Goal: Task Accomplishment & Management: Complete application form

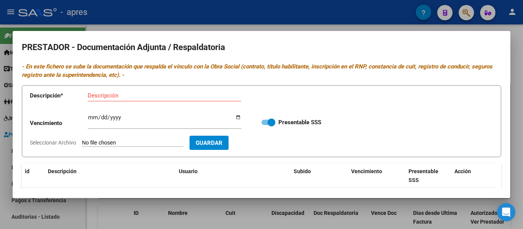
scroll to position [95, 0]
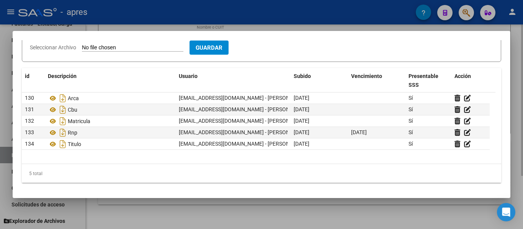
drag, startPoint x: 272, startPoint y: 220, endPoint x: 267, endPoint y: 214, distance: 7.9
click at [272, 219] on div at bounding box center [261, 114] width 523 height 229
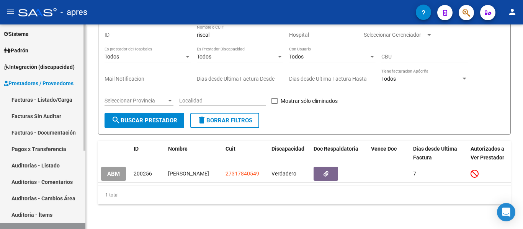
scroll to position [51, 0]
click at [68, 98] on link "Facturas - Listado/Carga" at bounding box center [42, 100] width 85 height 16
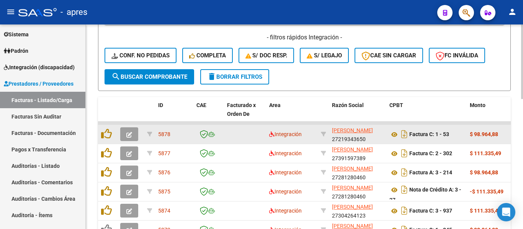
scroll to position [230, 0]
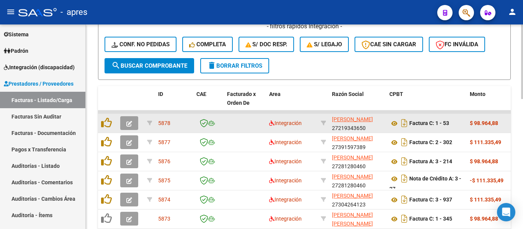
click at [136, 122] on button "button" at bounding box center [129, 123] width 18 height 14
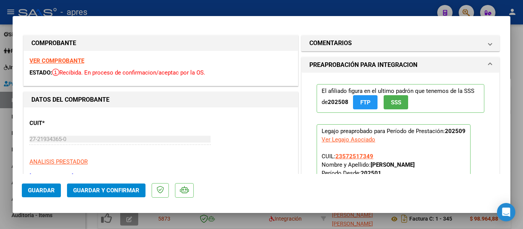
click at [62, 65] on div "VER COMPROBANTE ESTADO: Recibida. En proceso de confirmacion/aceptac por la OS." at bounding box center [161, 68] width 274 height 35
click at [64, 64] on strong "VER COMPROBANTE" at bounding box center [56, 60] width 55 height 7
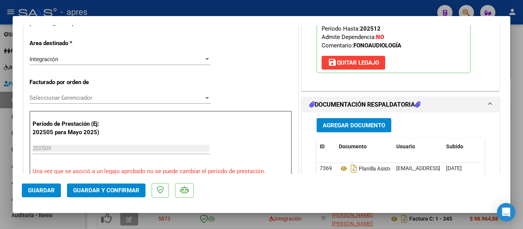
scroll to position [268, 0]
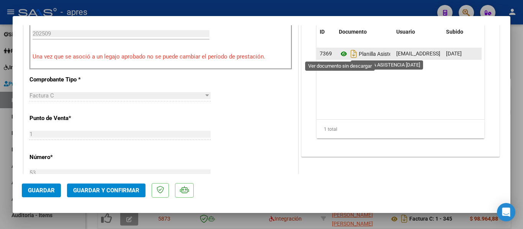
click at [339, 55] on icon at bounding box center [344, 53] width 10 height 9
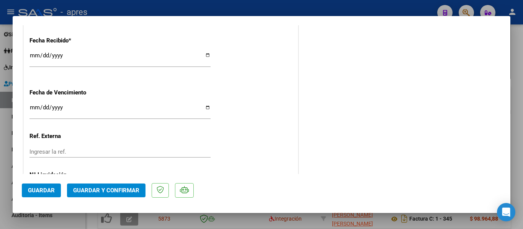
scroll to position [574, 0]
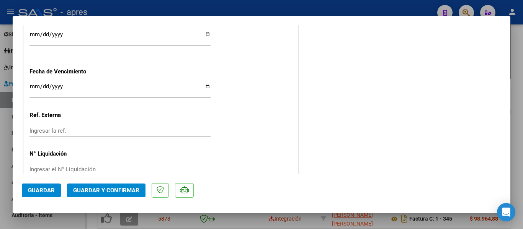
click at [31, 86] on input "[DATE]" at bounding box center [119, 89] width 181 height 12
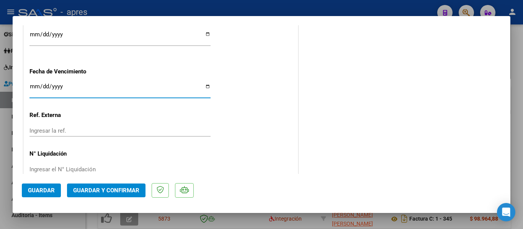
type input "[DATE]"
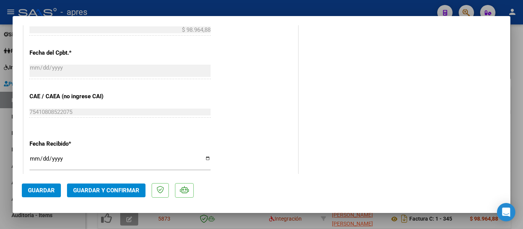
scroll to position [383, 0]
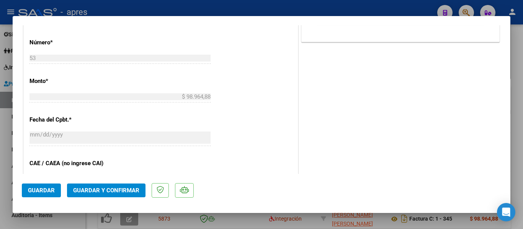
click at [97, 192] on span "Guardar y Confirmar" at bounding box center [106, 190] width 66 height 7
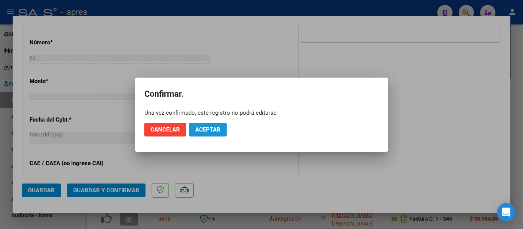
click at [207, 130] on span "Aceptar" at bounding box center [207, 129] width 25 height 7
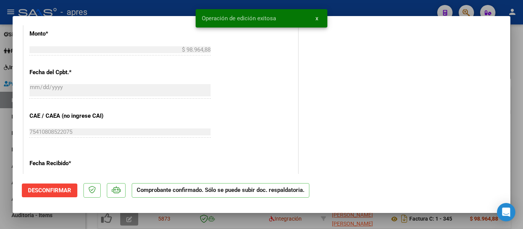
click at [87, 224] on div at bounding box center [261, 114] width 523 height 229
type input "$ 0,00"
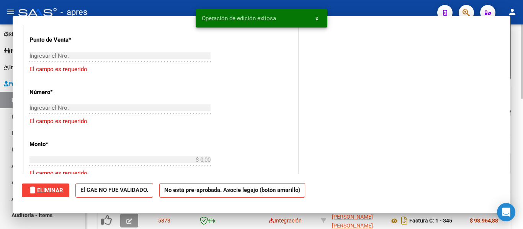
scroll to position [230, 0]
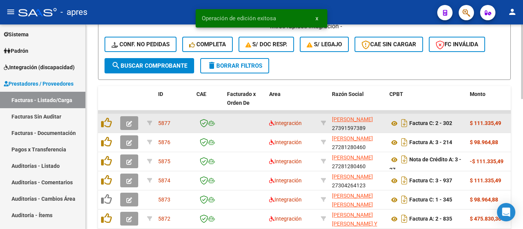
click at [127, 124] on icon "button" at bounding box center [129, 124] width 6 height 6
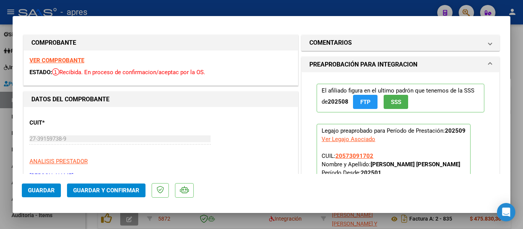
scroll to position [0, 0]
click at [67, 56] on div "VER COMPROBANTE ESTADO: Recibida. En proceso de confirmacion/aceptac por la OS." at bounding box center [161, 68] width 274 height 35
click at [75, 65] on div "VER COMPROBANTE ESTADO: Recibida. En proceso de confirmacion/aceptac por la OS." at bounding box center [161, 68] width 274 height 35
click at [75, 64] on strong "VER COMPROBANTE" at bounding box center [56, 60] width 55 height 7
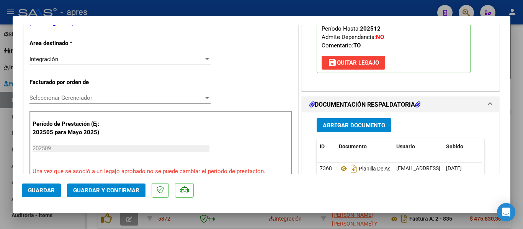
scroll to position [268, 0]
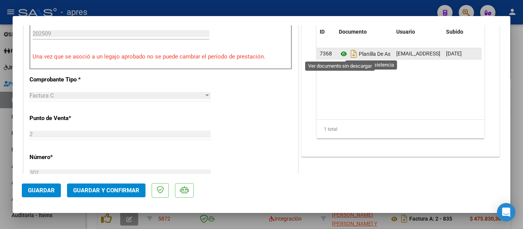
click at [341, 52] on icon at bounding box center [344, 53] width 10 height 9
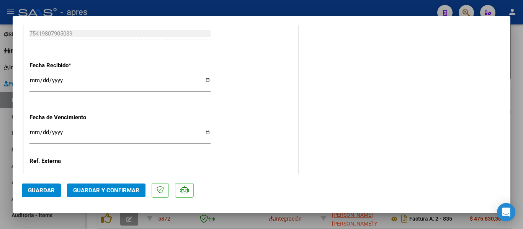
scroll to position [574, 0]
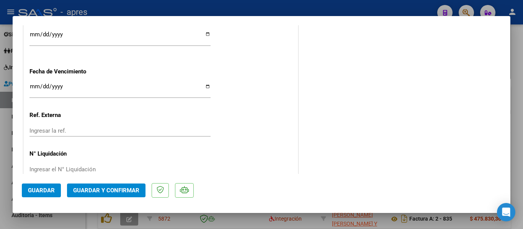
click at [118, 183] on mat-dialog-actions "Guardar Guardar y Confirmar" at bounding box center [261, 189] width 479 height 30
click at [122, 190] on span "Guardar y Confirmar" at bounding box center [106, 190] width 66 height 7
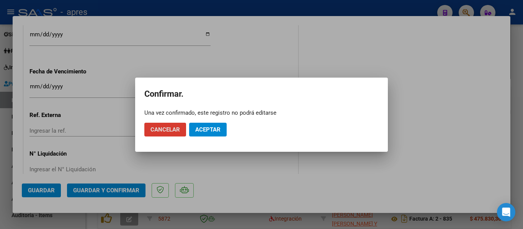
click at [216, 114] on div "Una vez confirmado, este registro no podrá editarse" at bounding box center [261, 113] width 234 height 8
click at [217, 130] on span "Aceptar" at bounding box center [207, 129] width 25 height 7
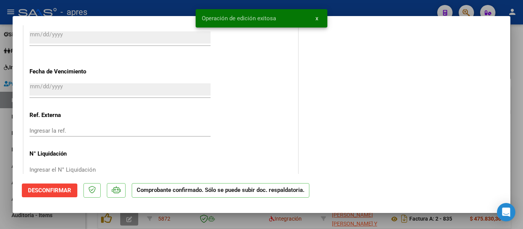
click at [218, 215] on div at bounding box center [261, 114] width 523 height 229
type input "$ 0,00"
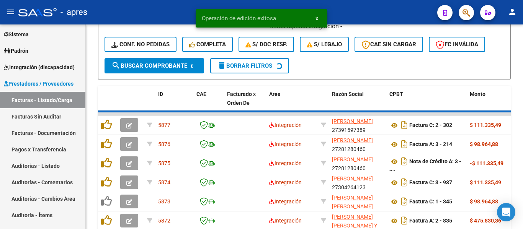
scroll to position [230, 0]
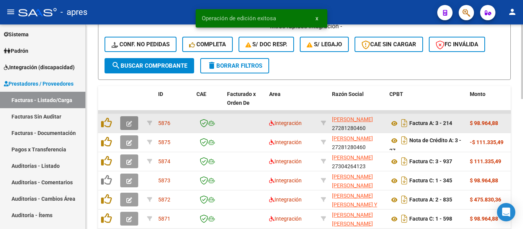
click at [127, 124] on icon "button" at bounding box center [129, 124] width 6 height 6
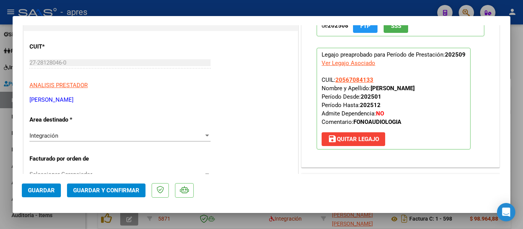
scroll to position [0, 0]
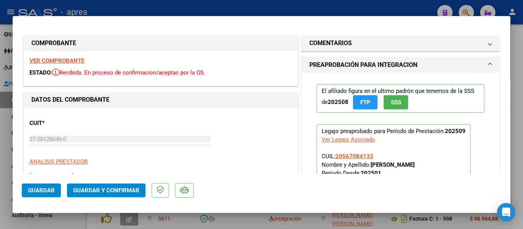
click at [81, 63] on strong "VER COMPROBANTE" at bounding box center [56, 60] width 55 height 7
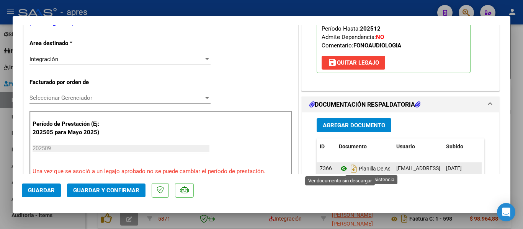
click at [342, 171] on icon at bounding box center [344, 168] width 10 height 9
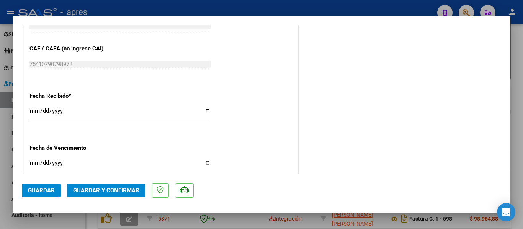
scroll to position [536, 0]
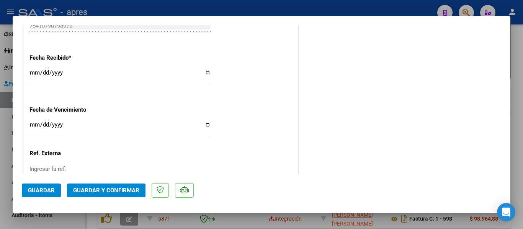
click at [117, 192] on span "Guardar y Confirmar" at bounding box center [106, 190] width 66 height 7
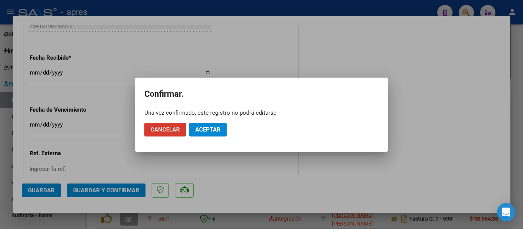
click at [199, 129] on span "Aceptar" at bounding box center [207, 129] width 25 height 7
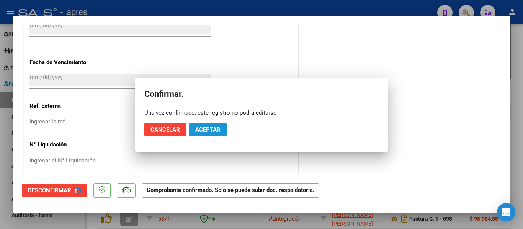
scroll to position [488, 0]
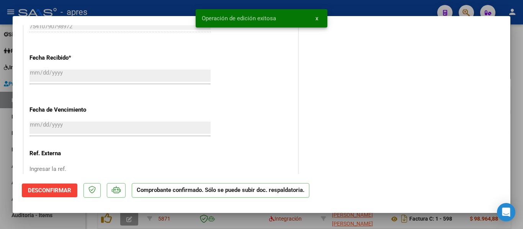
click at [145, 216] on div at bounding box center [261, 114] width 523 height 229
type input "$ 0,00"
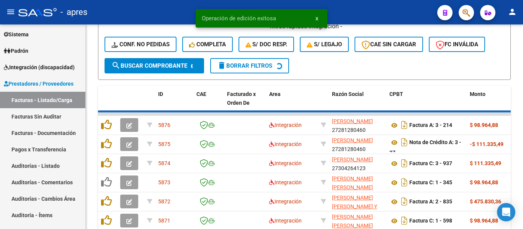
scroll to position [230, 0]
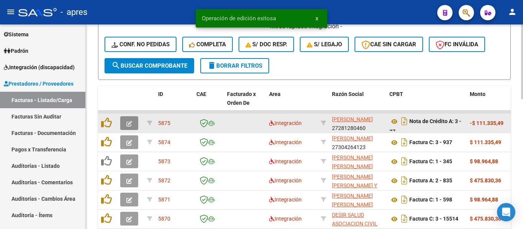
click at [131, 119] on button "button" at bounding box center [129, 123] width 18 height 14
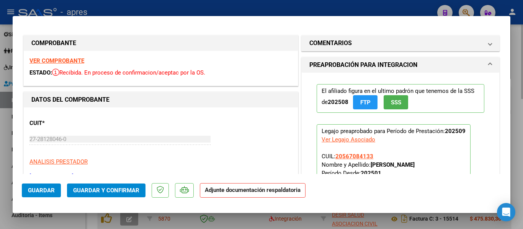
click at [180, 224] on div at bounding box center [261, 114] width 523 height 229
type input "$ 0,00"
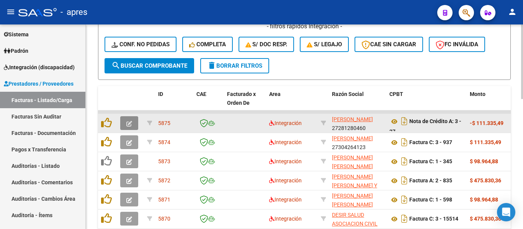
click at [126, 123] on button "button" at bounding box center [129, 123] width 18 height 14
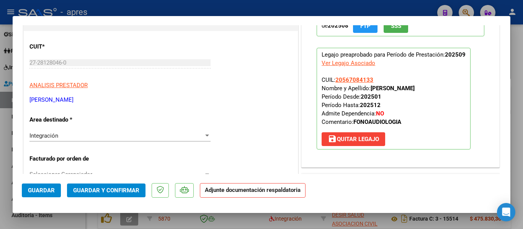
scroll to position [0, 0]
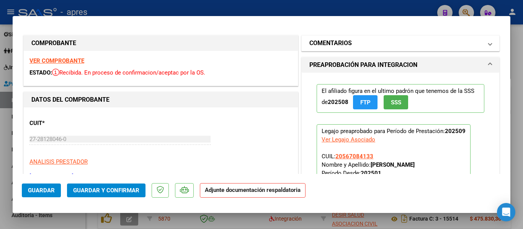
click at [344, 44] on h1 "COMENTARIOS" at bounding box center [330, 43] width 42 height 9
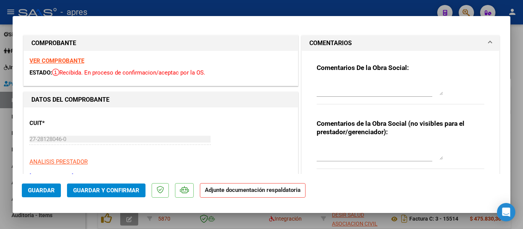
click at [374, 80] on div at bounding box center [380, 87] width 126 height 18
click at [73, 62] on strong "VER COMPROBANTE" at bounding box center [56, 60] width 55 height 7
click at [361, 83] on textarea "14/10 Se re" at bounding box center [380, 87] width 126 height 15
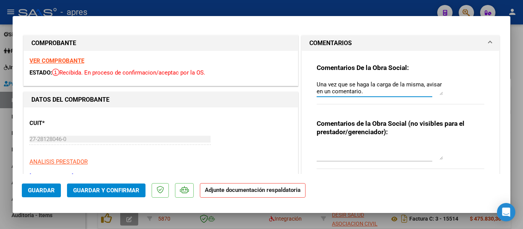
scroll to position [34, 0]
type textarea "14/10 Se rechaza. No está adjuntada en documentacion respaldatoria la planilla …"
click at [48, 186] on button "Guardar" at bounding box center [41, 191] width 39 height 14
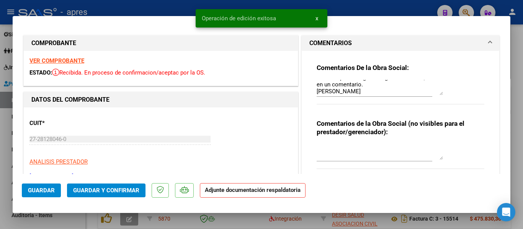
click at [79, 216] on div at bounding box center [261, 114] width 523 height 229
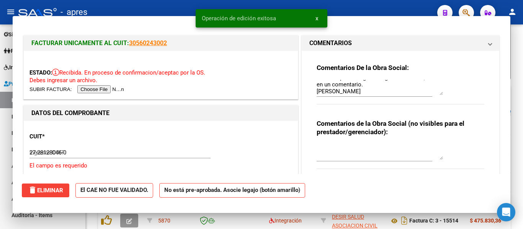
type input "$ 0,00"
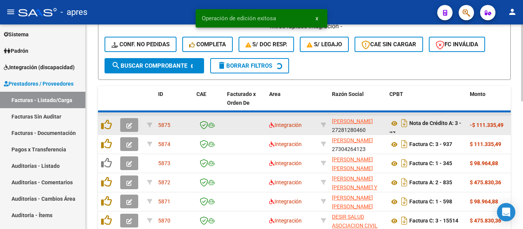
scroll to position [230, 0]
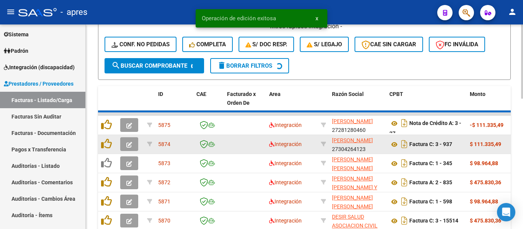
click at [124, 146] on button "button" at bounding box center [129, 144] width 18 height 14
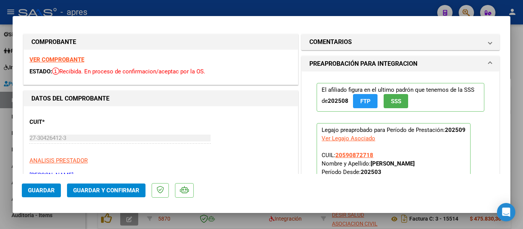
scroll to position [0, 0]
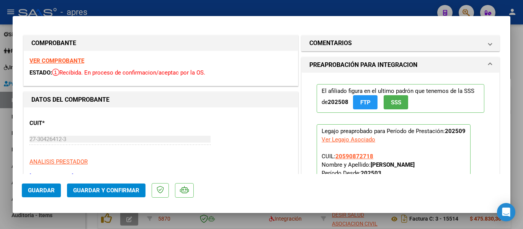
click at [81, 61] on strong "VER COMPROBANTE" at bounding box center [56, 60] width 55 height 7
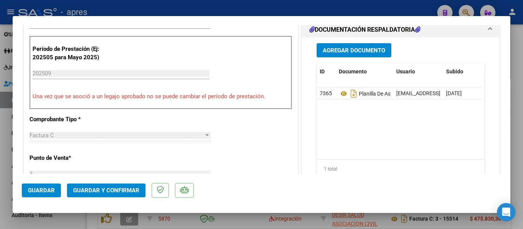
scroll to position [230, 0]
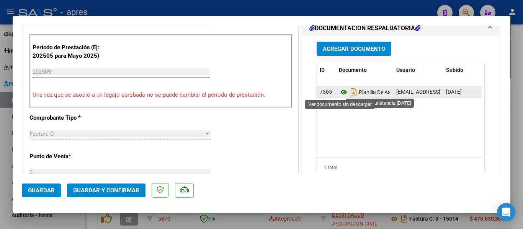
click at [340, 91] on icon at bounding box center [344, 92] width 10 height 9
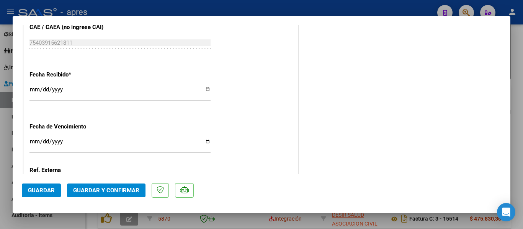
scroll to position [590, 0]
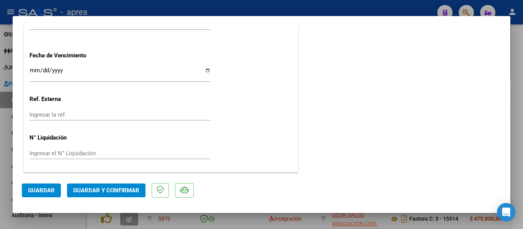
click at [33, 68] on input "[DATE]" at bounding box center [119, 73] width 181 height 12
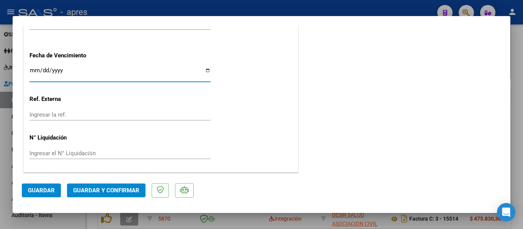
type input "[DATE]"
click at [108, 187] on button "Guardar y Confirmar" at bounding box center [106, 191] width 78 height 14
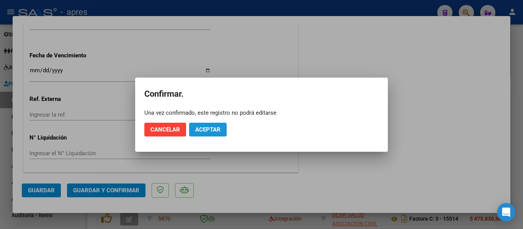
click at [217, 130] on span "Aceptar" at bounding box center [207, 129] width 25 height 7
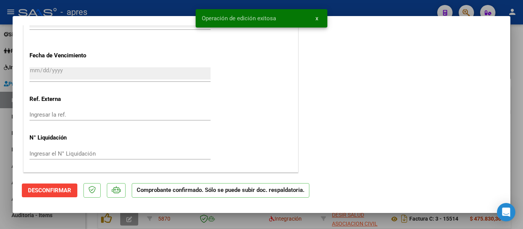
click at [192, 221] on div at bounding box center [261, 114] width 523 height 229
type input "$ 0,00"
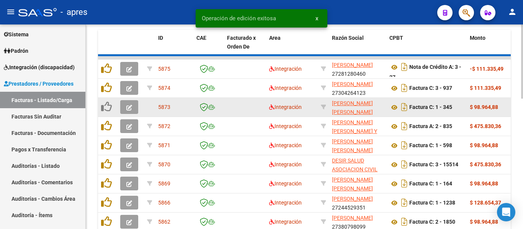
scroll to position [306, 0]
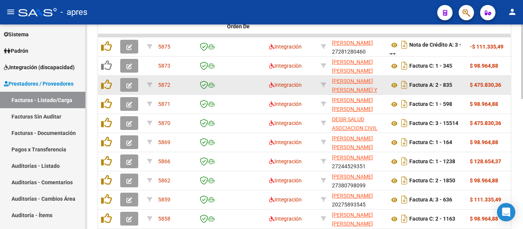
click at [127, 82] on span "button" at bounding box center [129, 85] width 6 height 7
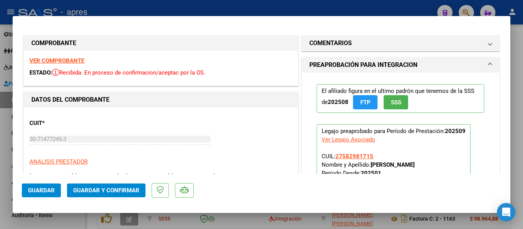
click at [67, 64] on strong "VER COMPROBANTE" at bounding box center [56, 60] width 55 height 7
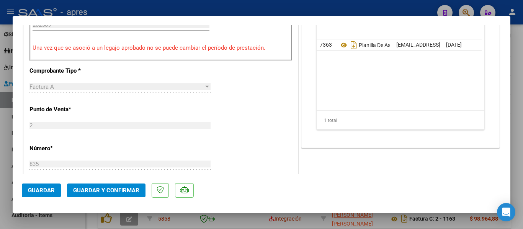
scroll to position [268, 0]
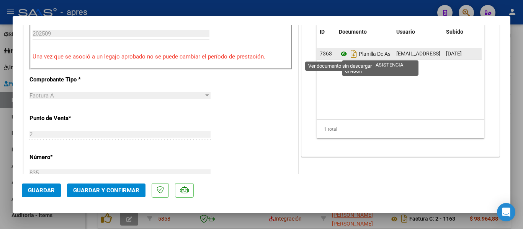
click at [339, 50] on icon at bounding box center [344, 53] width 10 height 9
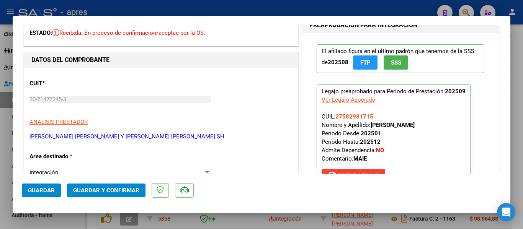
scroll to position [0, 0]
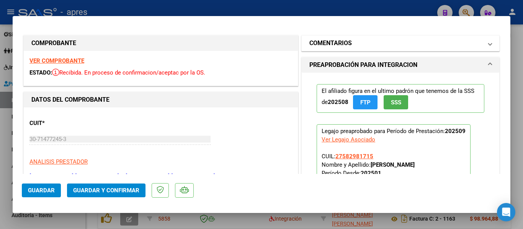
click at [380, 48] on mat-expansion-panel-header "COMENTARIOS" at bounding box center [401, 43] width 198 height 15
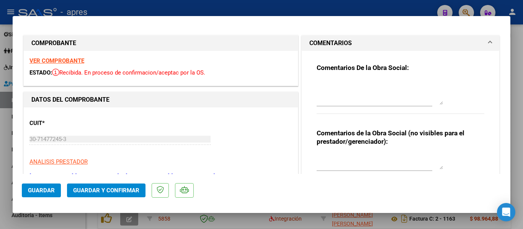
drag, startPoint x: 439, startPoint y: 97, endPoint x: 451, endPoint y: 142, distance: 46.2
click at [451, 123] on div "Comentarios De la Obra Social:" at bounding box center [401, 93] width 168 height 59
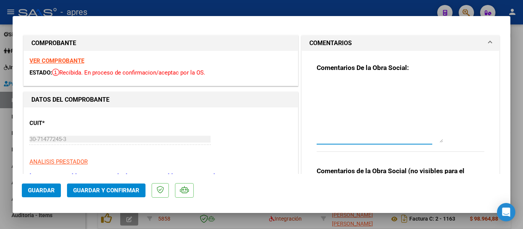
click at [355, 85] on textarea at bounding box center [380, 111] width 126 height 63
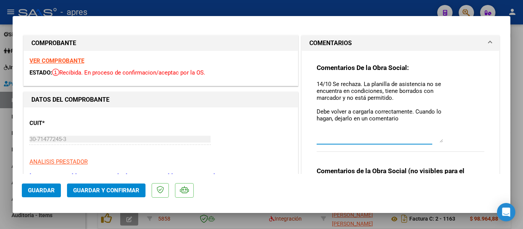
click at [350, 116] on textarea "14/10 Se rechaza. La planilla de asistencia no se encuentra en condiciones, tie…" at bounding box center [380, 111] width 126 height 63
click at [394, 119] on textarea "14/10 Se rechaza. La planilla de asistencia no se encuentra en condiciones, tie…" at bounding box center [380, 111] width 126 height 63
type textarea "14/10 Se rechaza. La planilla de asistencia no se encuentra en condiciones, tie…"
click at [51, 191] on span "Guardar" at bounding box center [41, 190] width 27 height 7
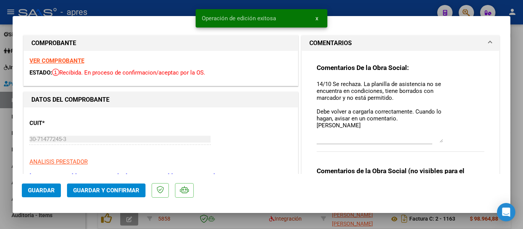
click at [193, 217] on div at bounding box center [261, 114] width 523 height 229
type input "$ 0,00"
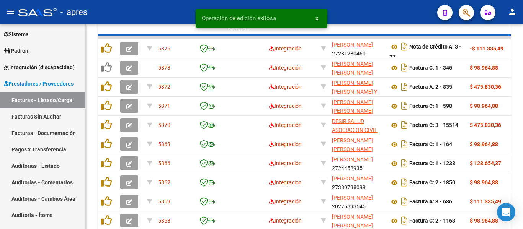
scroll to position [306, 0]
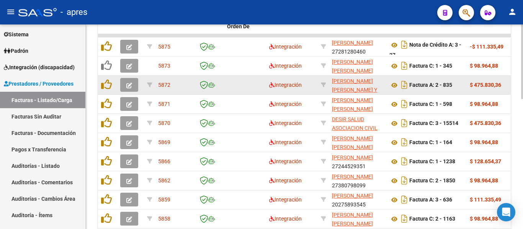
click at [128, 86] on icon "button" at bounding box center [129, 86] width 6 height 6
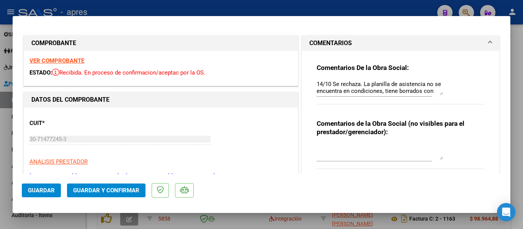
click at [300, 225] on div at bounding box center [261, 114] width 523 height 229
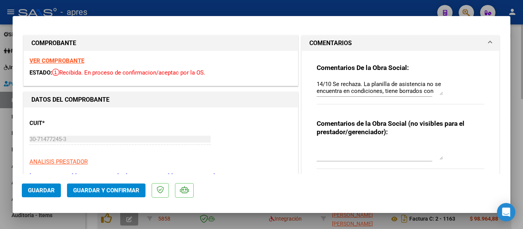
type input "$ 0,00"
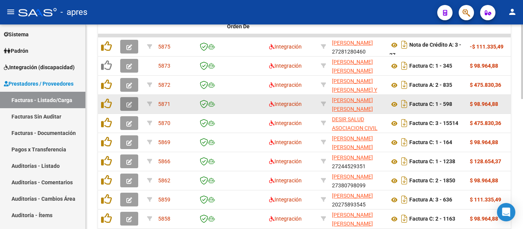
click at [127, 106] on icon "button" at bounding box center [129, 105] width 6 height 6
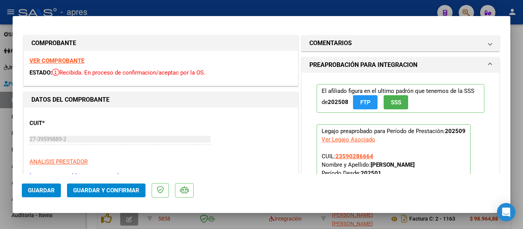
click at [51, 63] on strong "VER COMPROBANTE" at bounding box center [56, 60] width 55 height 7
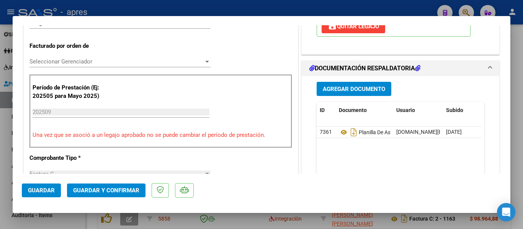
scroll to position [191, 0]
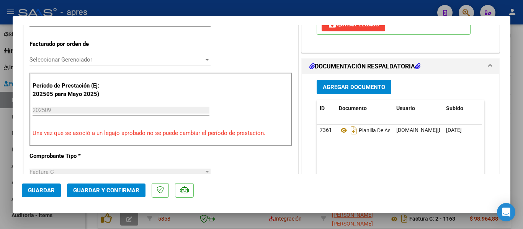
click at [343, 168] on datatable-body "7361 Planilla De Asistencia [DOMAIN_NAME][EMAIL_ADDRESS][DOMAIN_NAME] - [PERSON…" at bounding box center [399, 160] width 165 height 71
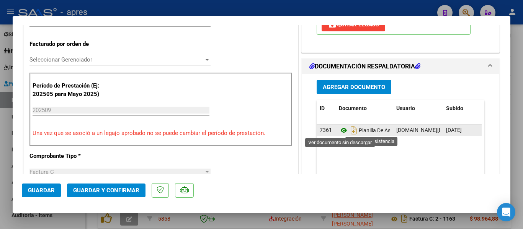
click at [339, 132] on icon at bounding box center [344, 130] width 10 height 9
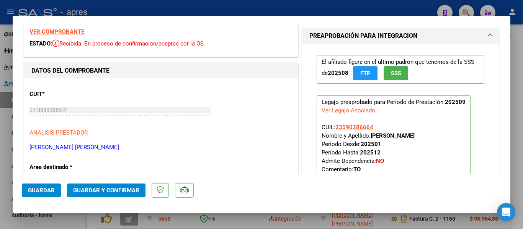
scroll to position [0, 0]
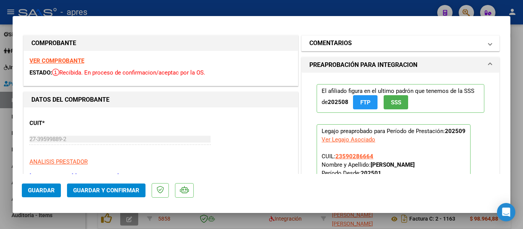
click at [488, 44] on span at bounding box center [489, 43] width 3 height 9
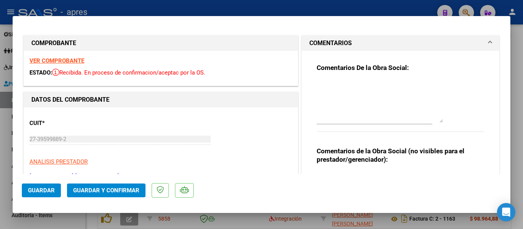
drag, startPoint x: 437, startPoint y: 93, endPoint x: 448, endPoint y: 142, distance: 50.5
click at [448, 140] on div "Comentarios De la Obra Social:" at bounding box center [401, 102] width 168 height 77
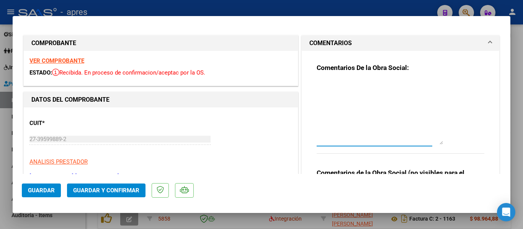
click at [379, 91] on textarea at bounding box center [380, 112] width 126 height 65
click at [78, 58] on strong "VER COMPROBANTE" at bounding box center [56, 60] width 55 height 7
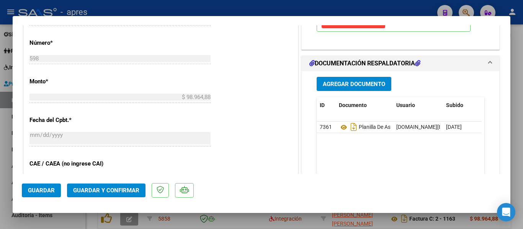
scroll to position [383, 0]
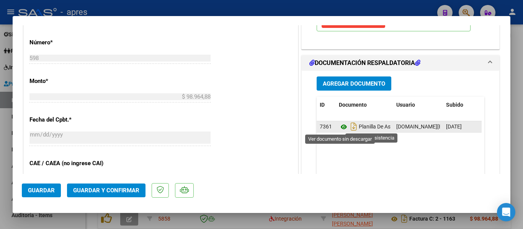
click at [342, 130] on icon at bounding box center [344, 127] width 10 height 9
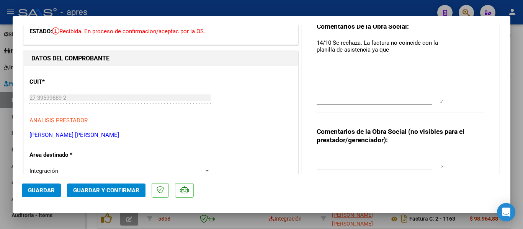
scroll to position [0, 0]
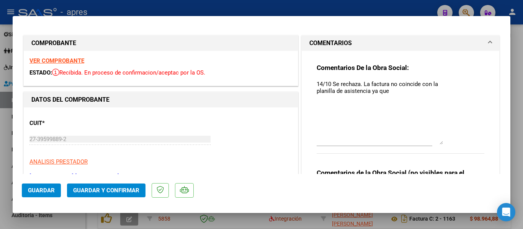
click at [404, 86] on textarea "14/10 Se rechaza. La factura no coincide con la planilla de asistencia ya que" at bounding box center [380, 112] width 126 height 65
click at [406, 94] on textarea "14/10 Se rechaza. La factura no coincide con la planilla de asistencia ya que" at bounding box center [380, 112] width 126 height 65
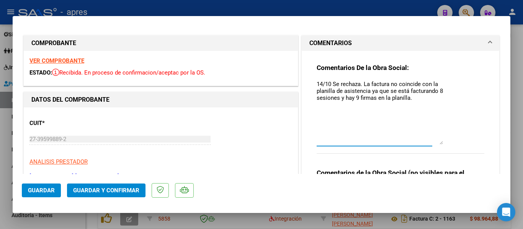
paste textarea "Tienen dos opciones Cambiar la planilla de asistencia: Deberian cargar un nuevo…"
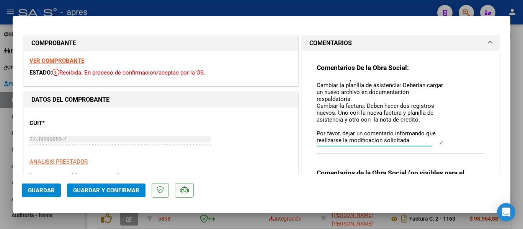
scroll to position [47, 0]
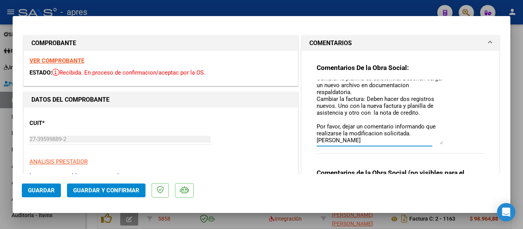
type textarea "14/10 Se rechaza. La factura no coincide con la planilla de asistencia ya que s…"
click at [49, 192] on span "Guardar" at bounding box center [41, 190] width 27 height 7
click at [124, 220] on div at bounding box center [261, 114] width 523 height 229
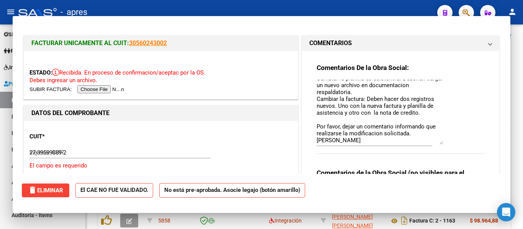
type input "$ 0,00"
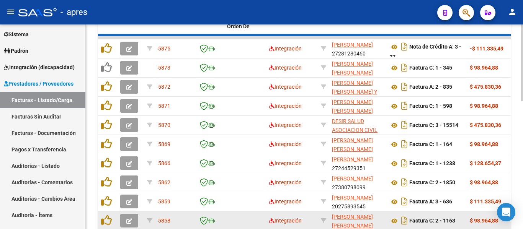
scroll to position [306, 0]
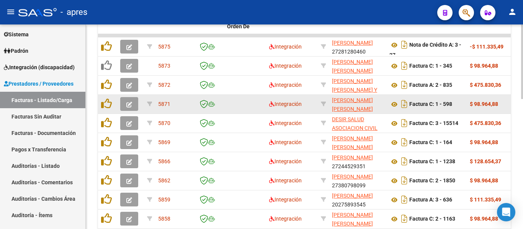
click at [133, 102] on button "button" at bounding box center [129, 104] width 18 height 14
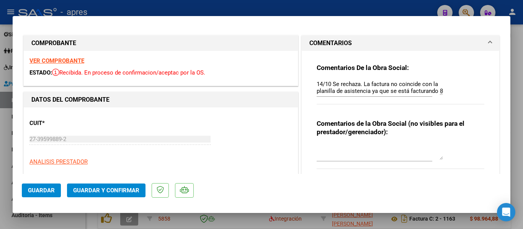
click at [185, 216] on div at bounding box center [261, 114] width 523 height 229
type input "$ 0,00"
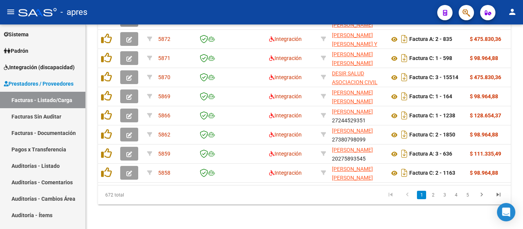
scroll to position [358, 0]
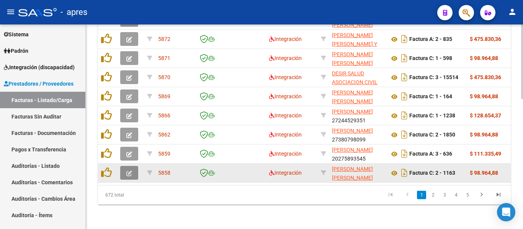
click at [129, 170] on span "button" at bounding box center [129, 173] width 6 height 7
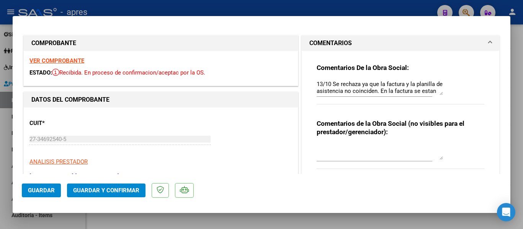
click at [152, 223] on div at bounding box center [261, 114] width 523 height 229
type input "$ 0,00"
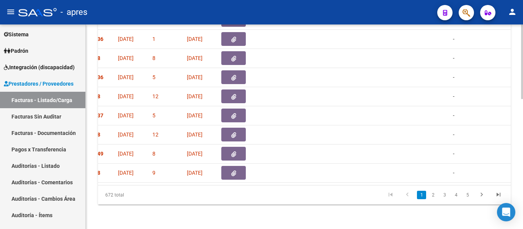
scroll to position [0, 0]
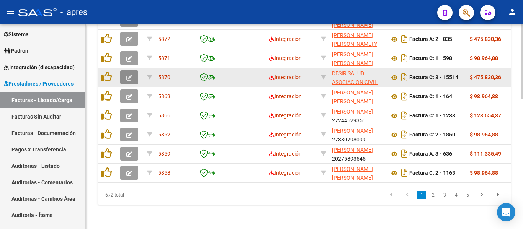
click at [127, 75] on icon "button" at bounding box center [129, 78] width 6 height 6
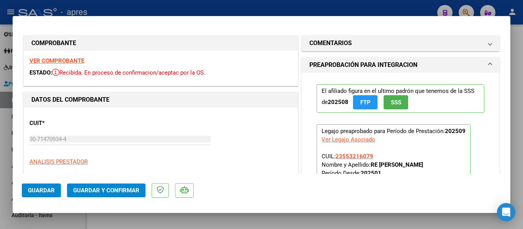
click at [78, 60] on strong "VER COMPROBANTE" at bounding box center [56, 60] width 55 height 7
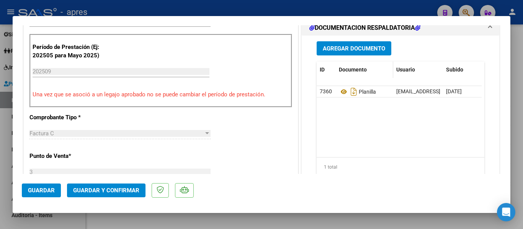
scroll to position [230, 0]
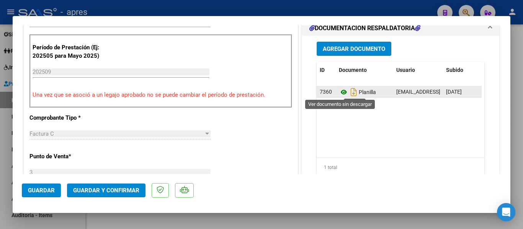
click at [340, 94] on icon at bounding box center [344, 92] width 10 height 9
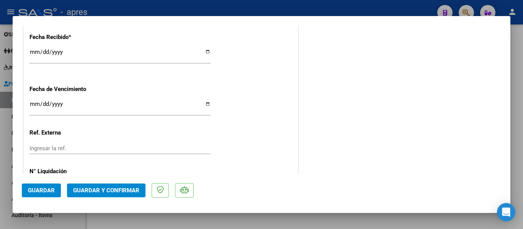
scroll to position [574, 0]
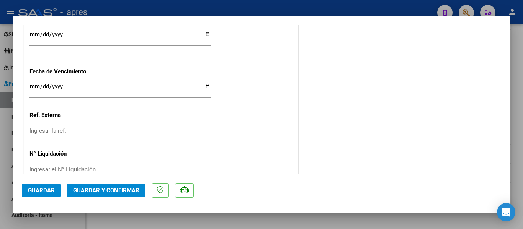
click at [33, 85] on input "[DATE]" at bounding box center [119, 89] width 181 height 12
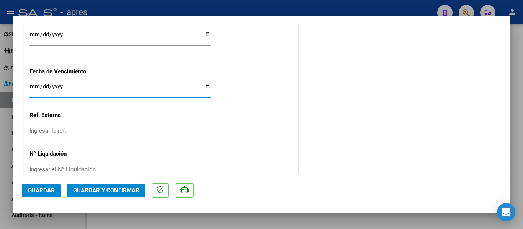
type input "[DATE]"
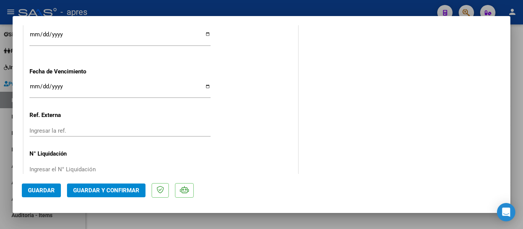
click at [108, 195] on button "Guardar y Confirmar" at bounding box center [106, 191] width 78 height 14
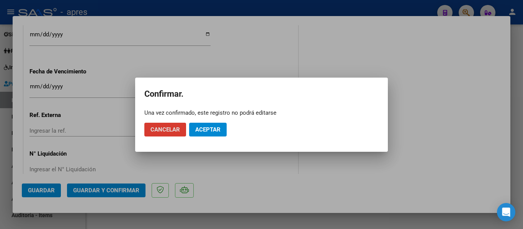
click at [212, 123] on button "Aceptar" at bounding box center [208, 130] width 38 height 14
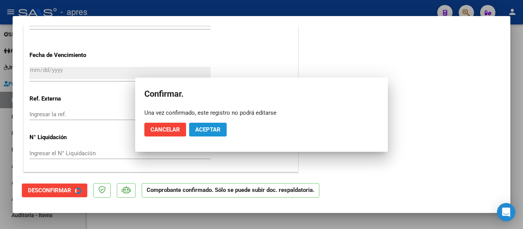
scroll to position [527, 0]
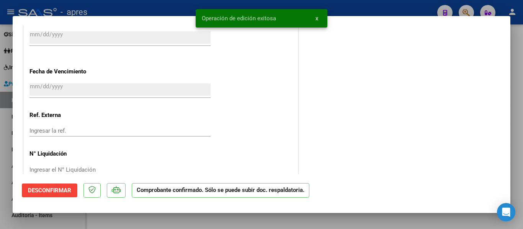
click at [214, 217] on div at bounding box center [261, 114] width 523 height 229
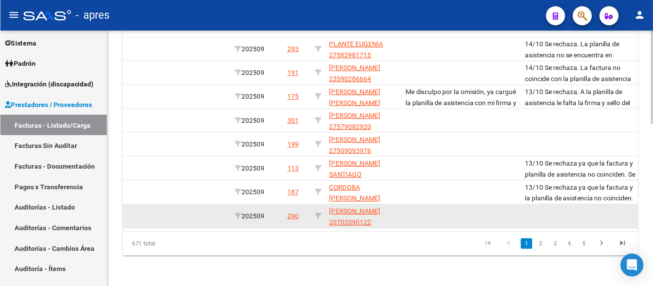
scroll to position [0, 1016]
click at [360, 176] on div "5855 Integración [PERSON_NAME] 27281307059 Factura C: 1 - 393 $ 111.335,49 [DAT…" at bounding box center [69, 173] width 1974 height 19
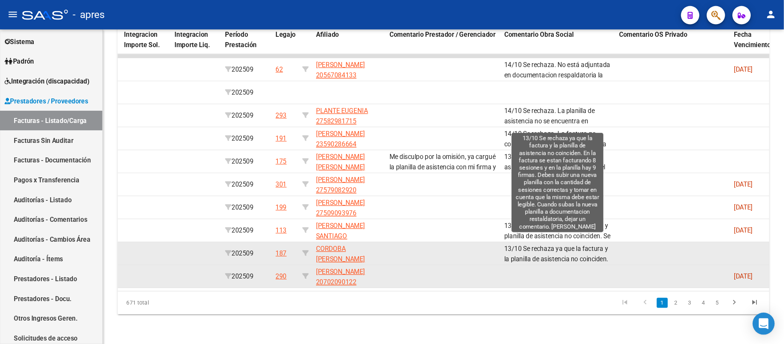
scroll to position [0, 1015]
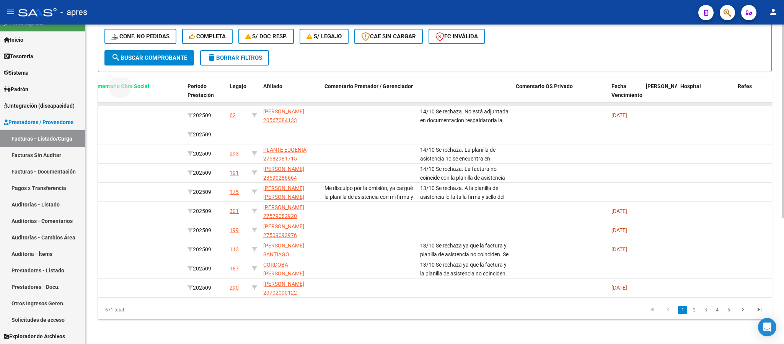
drag, startPoint x: 466, startPoint y: 76, endPoint x: 137, endPoint y: 95, distance: 329.8
click at [137, 95] on div "ID CAE Facturado x Orden De Area Razón Social CPBT Monto Fecha Cpbt Días desde …" at bounding box center [435, 198] width 674 height 241
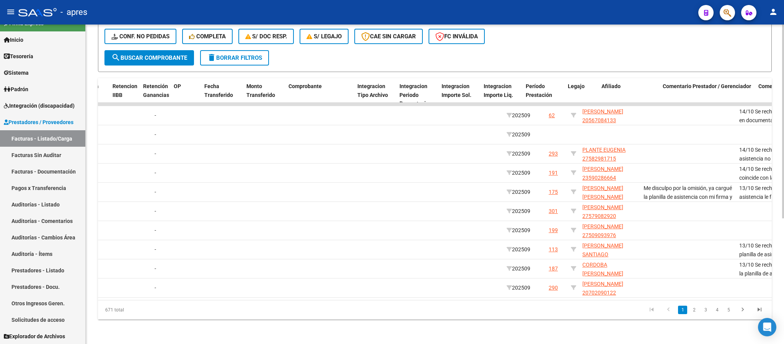
scroll to position [0, 673]
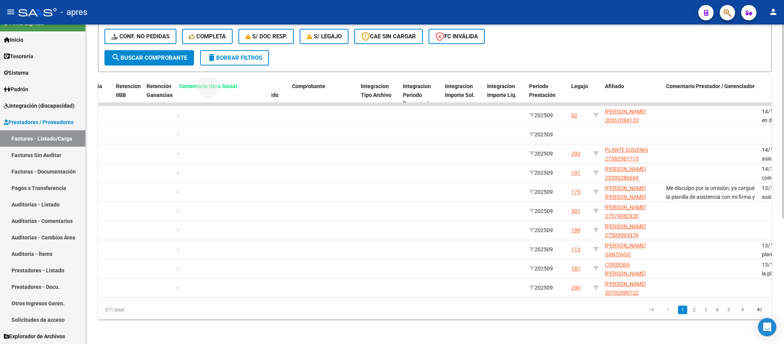
drag, startPoint x: 765, startPoint y: 77, endPoint x: 182, endPoint y: 90, distance: 583.2
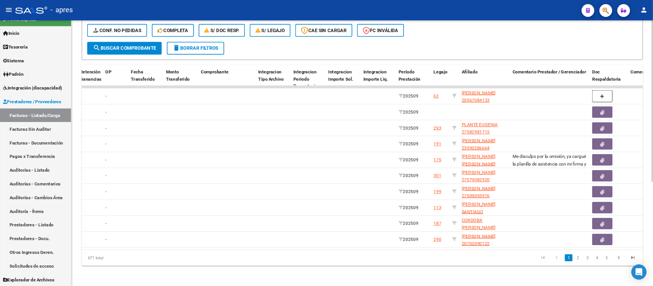
scroll to position [0, 778]
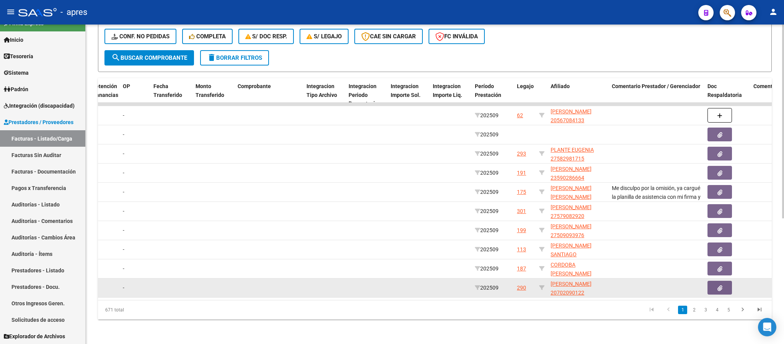
drag, startPoint x: 518, startPoint y: 284, endPoint x: 485, endPoint y: 284, distance: 33.3
click at [485, 229] on div "5855 Integración [PERSON_NAME] 27281307059 Factura C: 1 - 393 $ 111.335,49 [DAT…" at bounding box center [307, 287] width 1974 height 19
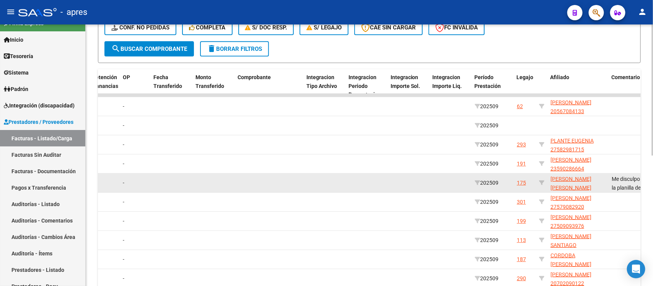
click at [376, 190] on datatable-body-cell at bounding box center [367, 183] width 42 height 19
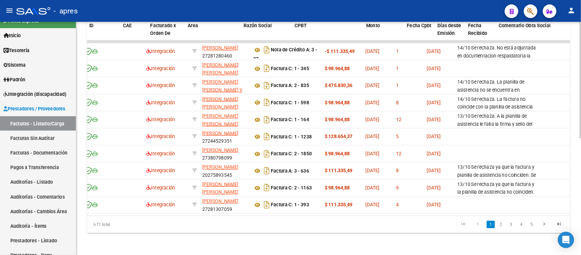
scroll to position [0, 0]
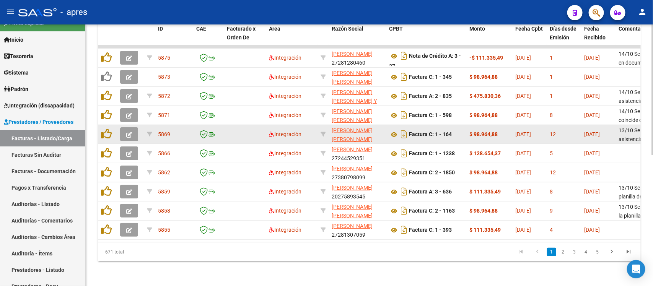
click at [119, 129] on datatable-body-cell at bounding box center [130, 134] width 27 height 19
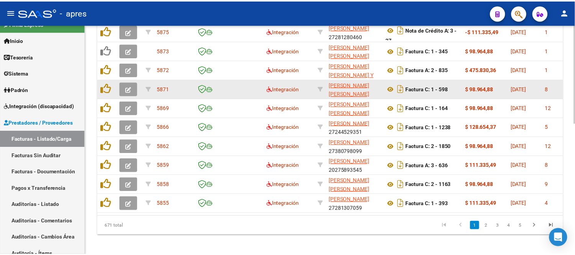
scroll to position [307, 0]
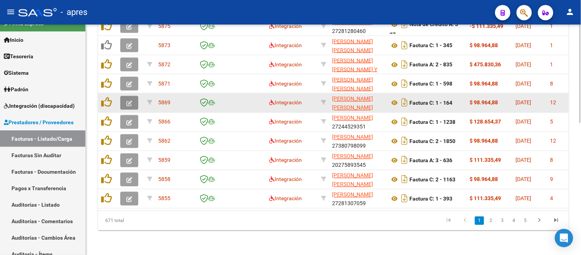
click at [129, 100] on icon "button" at bounding box center [129, 103] width 6 height 6
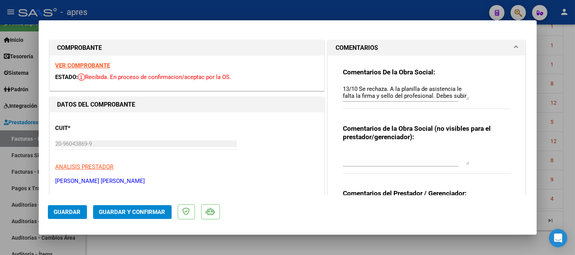
click at [462, 96] on textarea "13/10 Se rechaza. A la planilla de asistencia le falta la firma y sello del pro…" at bounding box center [406, 92] width 126 height 15
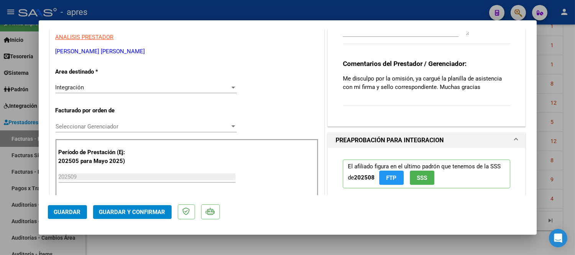
scroll to position [0, 0]
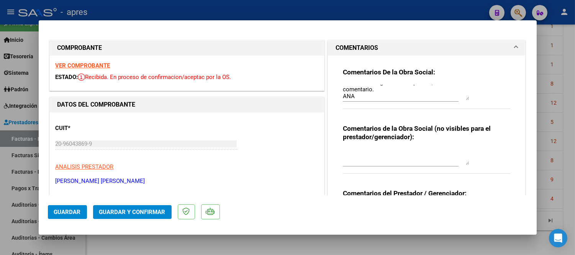
click at [86, 66] on strong "VER COMPROBANTE" at bounding box center [83, 65] width 55 height 7
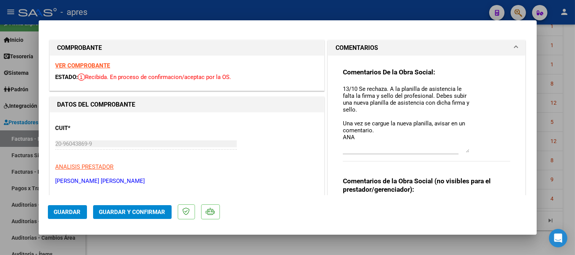
drag, startPoint x: 463, startPoint y: 96, endPoint x: 471, endPoint y: 149, distance: 53.4
click at [471, 149] on div "Comentarios De la Obra Social: 13/10 Se rechaza. A la planilla de asistencia le…" at bounding box center [427, 119] width 168 height 102
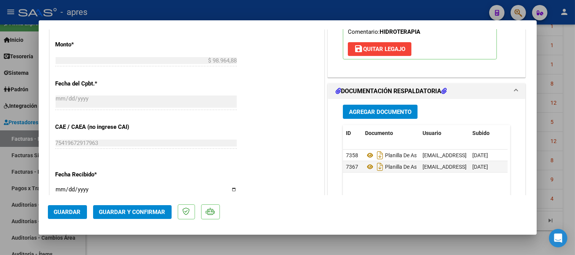
scroll to position [468, 0]
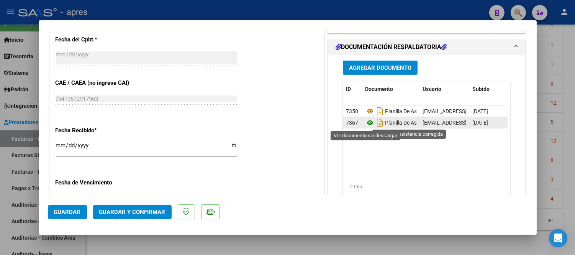
click at [366, 123] on icon at bounding box center [370, 122] width 10 height 9
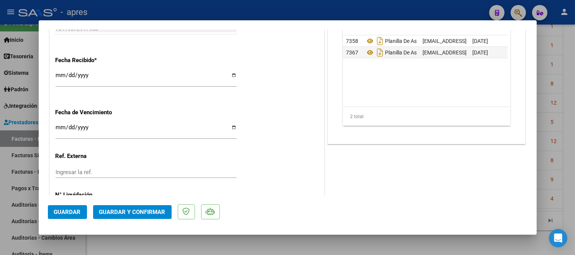
scroll to position [573, 0]
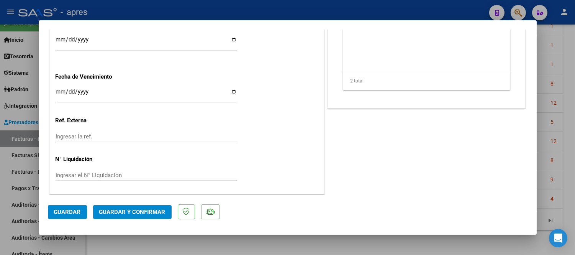
click at [58, 92] on input "Ingresar la fecha" at bounding box center [146, 94] width 181 height 12
type input "[DATE]"
click at [127, 211] on span "Guardar y Confirmar" at bounding box center [132, 211] width 66 height 7
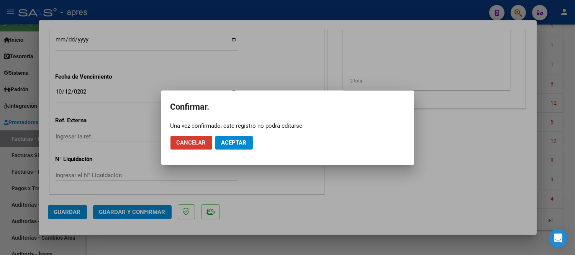
click at [238, 144] on span "Aceptar" at bounding box center [233, 142] width 25 height 7
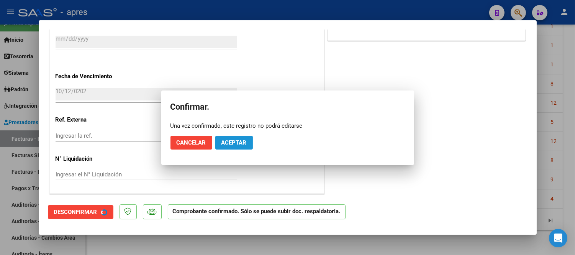
scroll to position [526, 0]
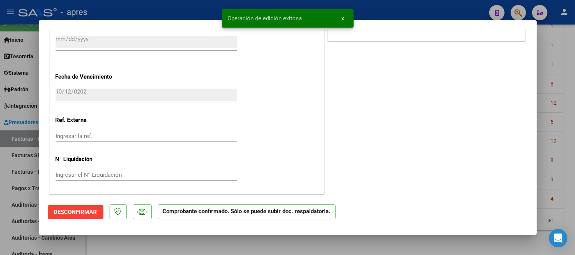
click at [211, 229] on div at bounding box center [287, 127] width 575 height 255
type input "$ 0,00"
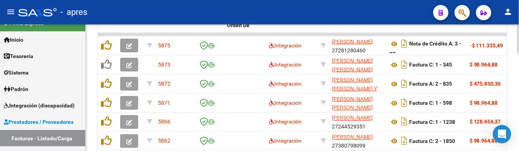
scroll to position [332, 0]
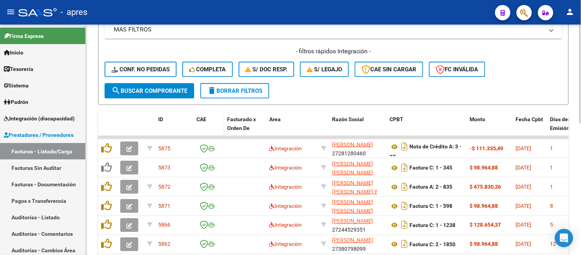
scroll to position [180, 0]
